Goal: Find contact information: Find contact information

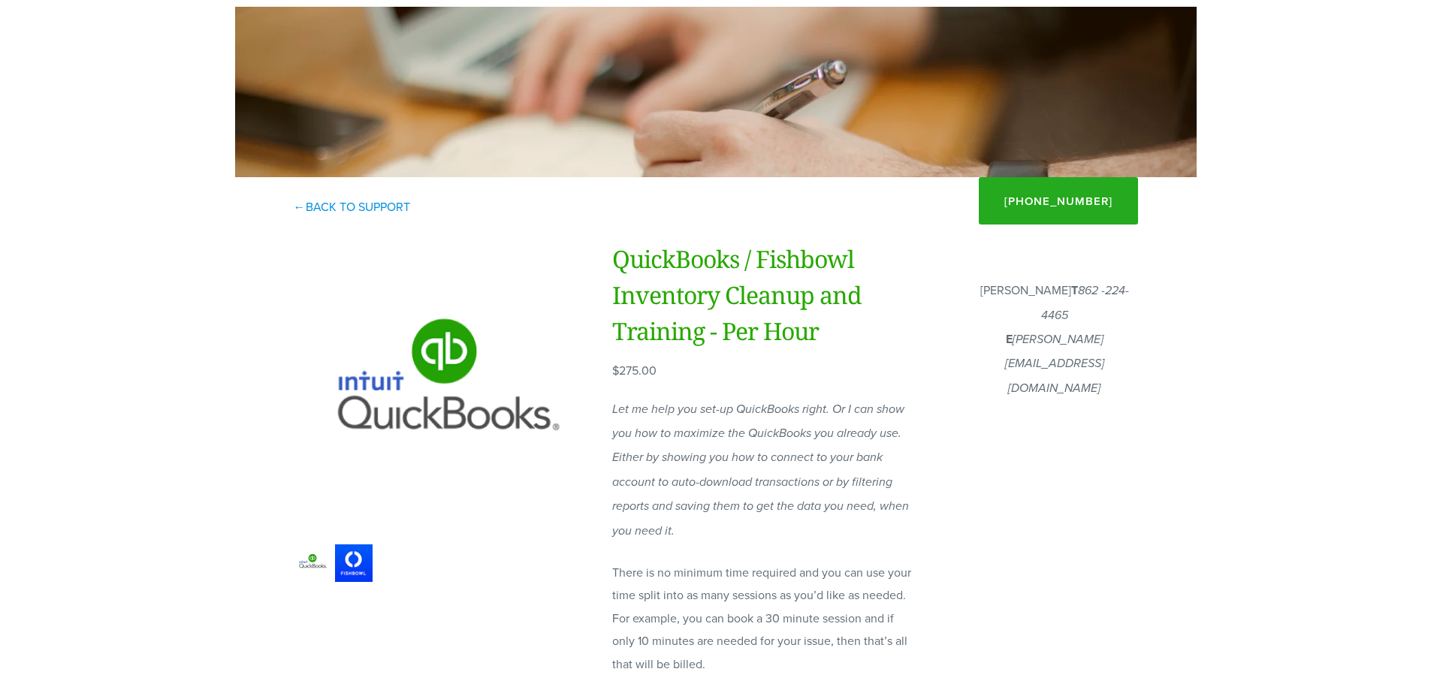
scroll to position [150, 0]
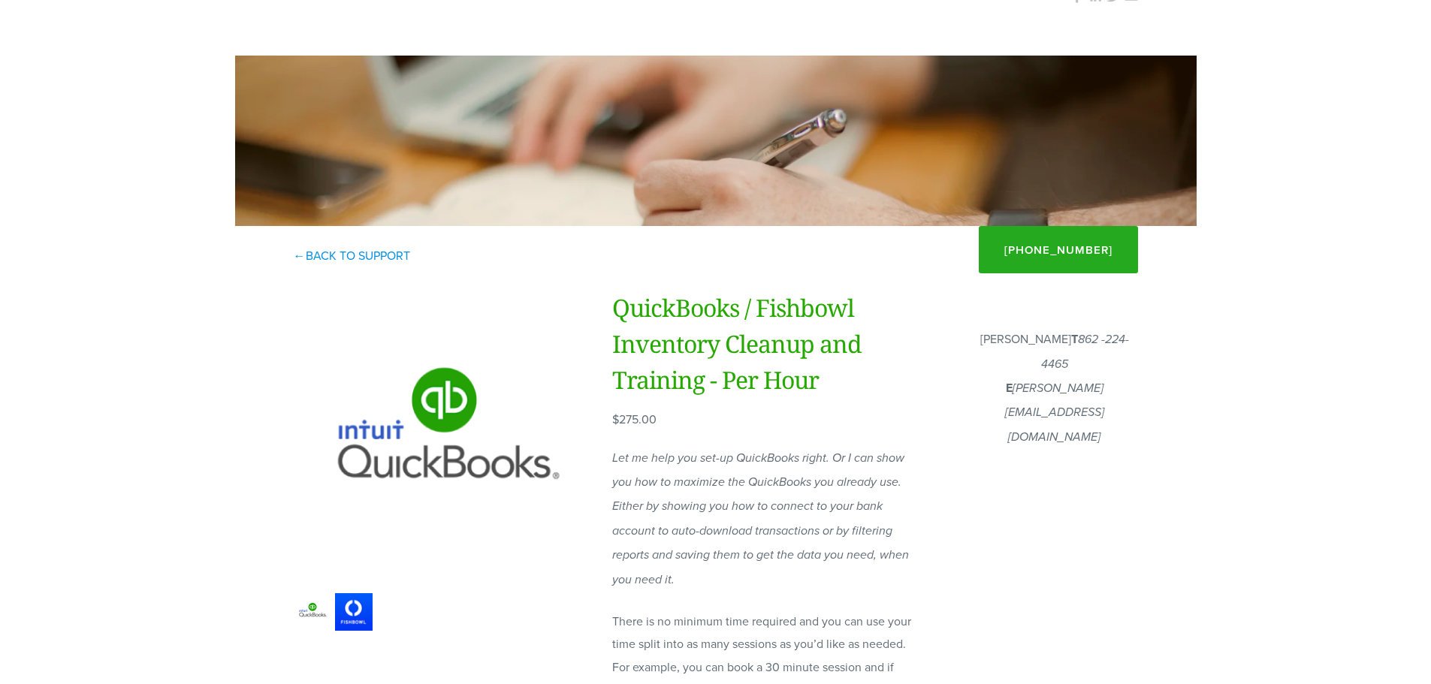
click at [1255, 267] on body "Call now for a free consultation [PHONE_NUMBER] Financial Fitness Consulting Ho…" at bounding box center [715, 681] width 1431 height 1663
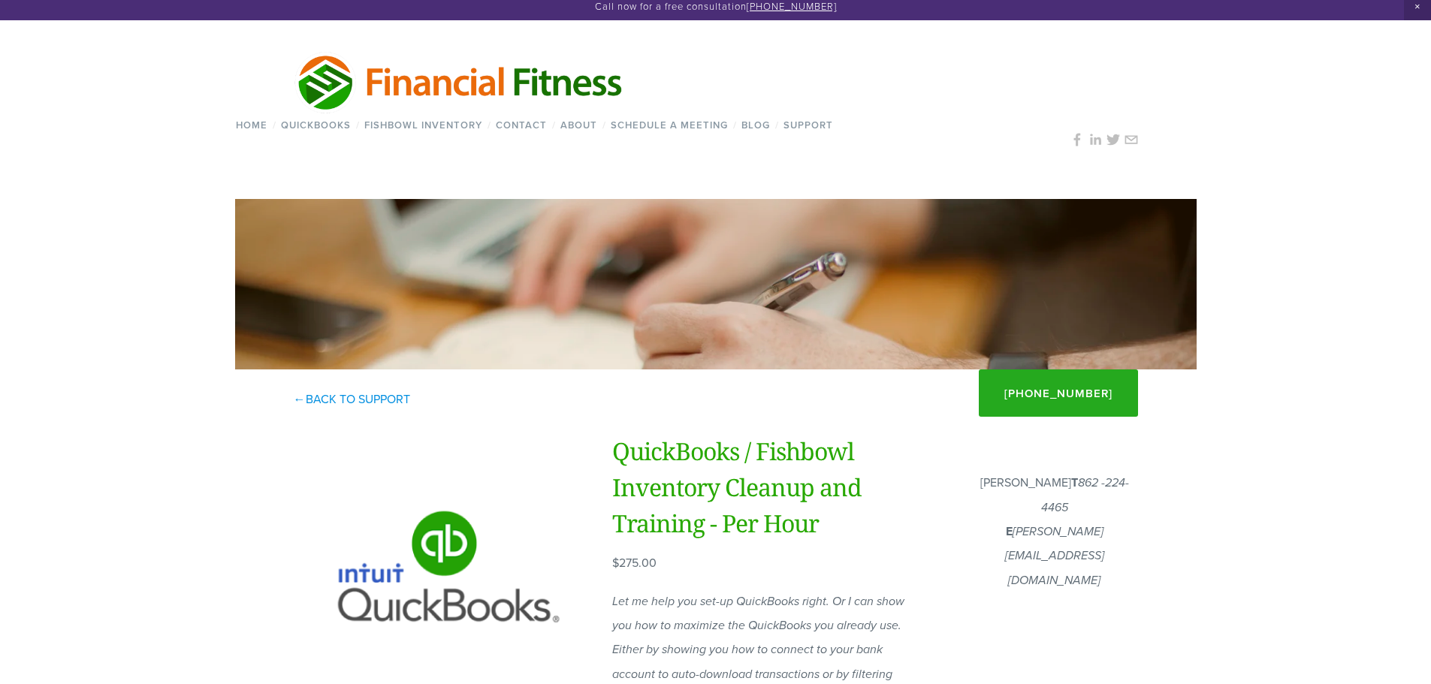
scroll to position [0, 0]
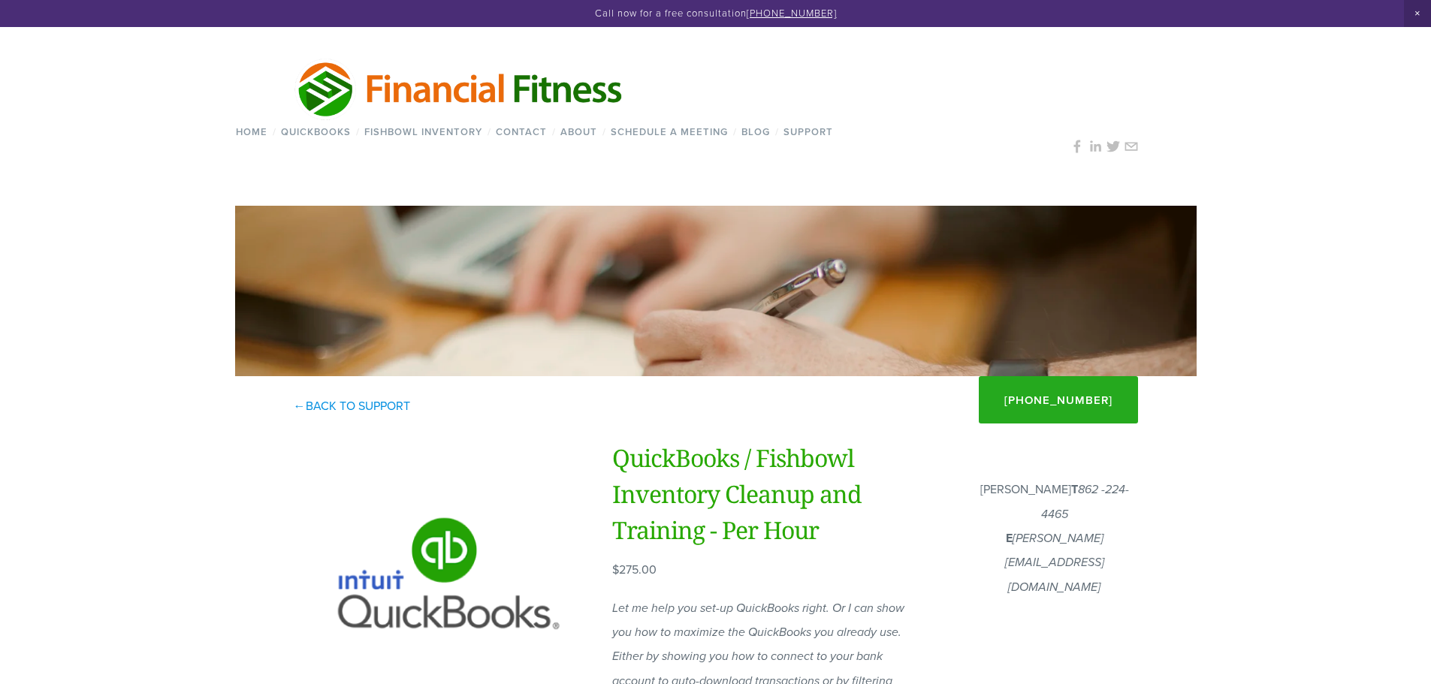
drag, startPoint x: 652, startPoint y: 87, endPoint x: 323, endPoint y: 74, distance: 329.3
click at [323, 74] on div at bounding box center [459, 88] width 449 height 65
click at [249, 86] on div at bounding box center [459, 88] width 449 height 65
drag, startPoint x: 668, startPoint y: 86, endPoint x: 285, endPoint y: 78, distance: 382.4
click at [285, 78] on div at bounding box center [459, 88] width 449 height 65
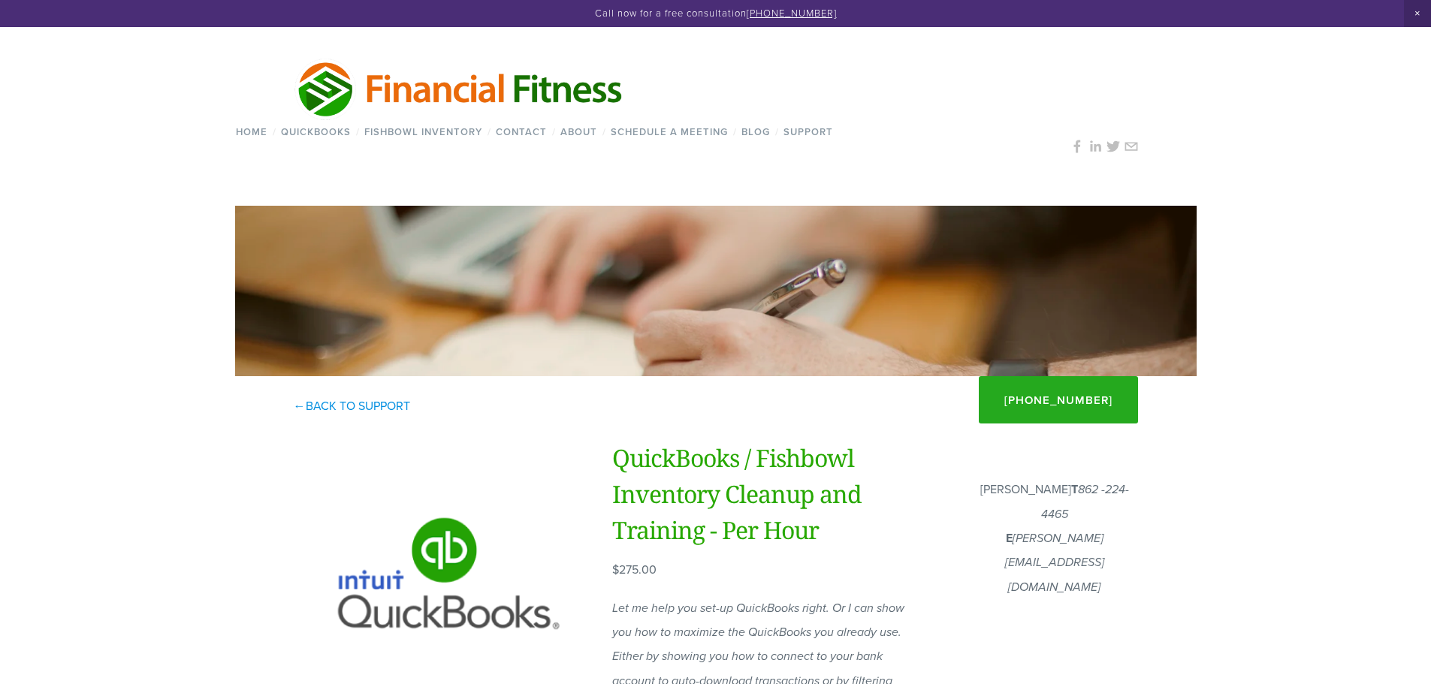
click at [1413, 11] on span "Close Announcement" at bounding box center [1417, 13] width 27 height 27
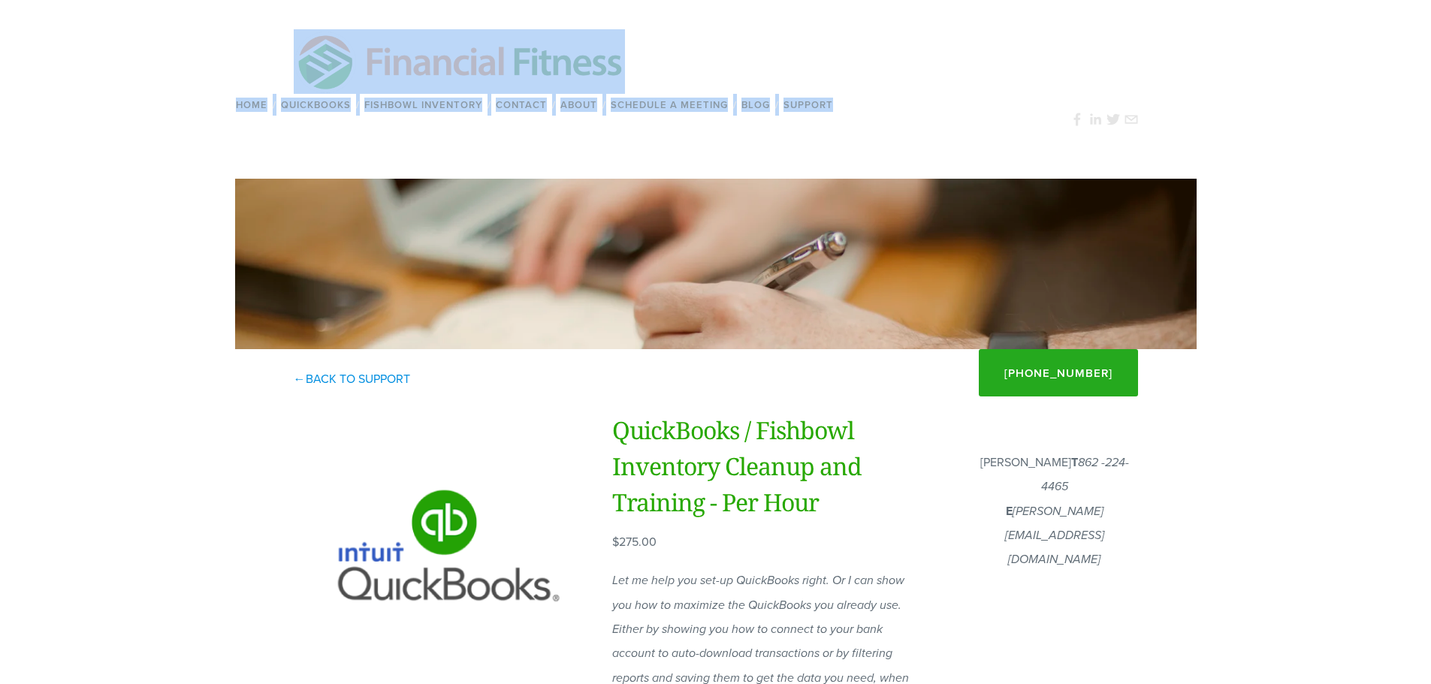
drag, startPoint x: 228, startPoint y: 45, endPoint x: 1082, endPoint y: 95, distance: 856.2
drag, startPoint x: 204, startPoint y: 48, endPoint x: 1225, endPoint y: 115, distance: 1023.7
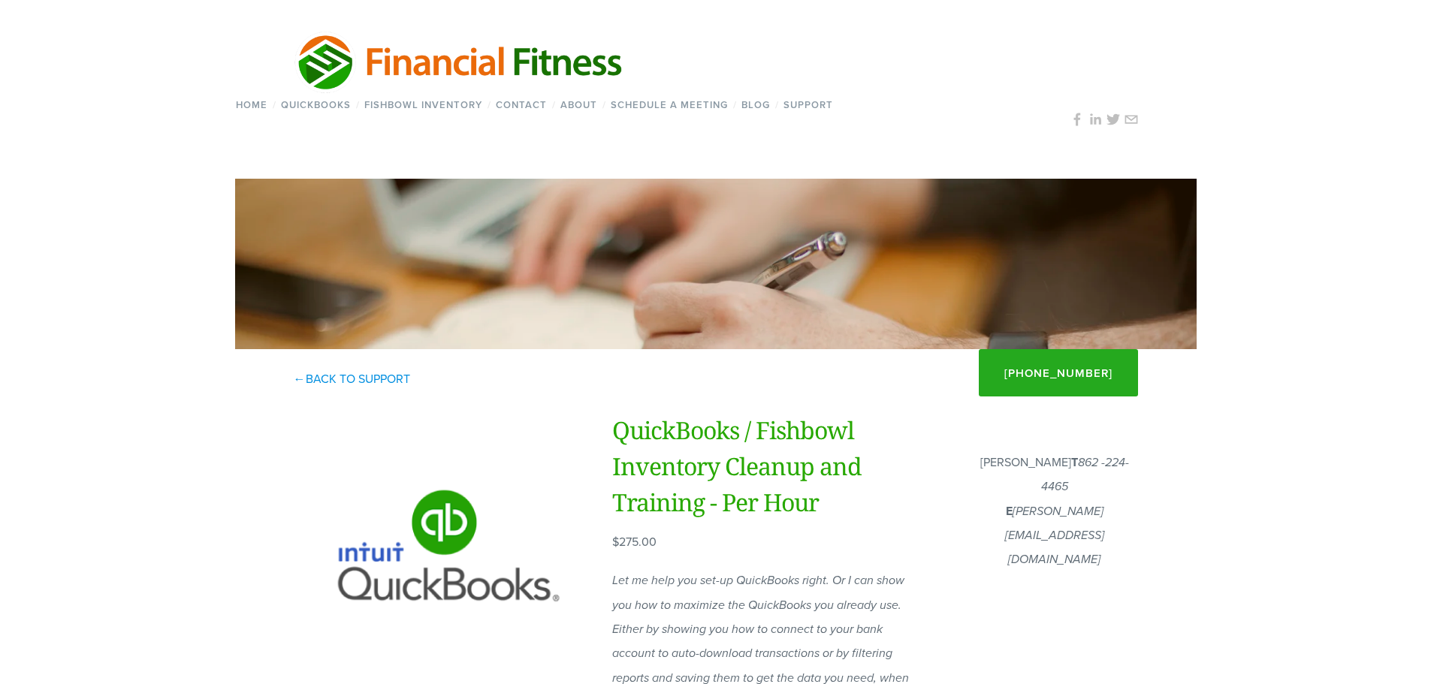
click at [969, 53] on div "Home / QuickBooks / QuickBooks® Online QuickBooks Condense JackBeQuickBooks™ Se…" at bounding box center [715, 94] width 961 height 170
